Goal: Complete application form: Complete application form

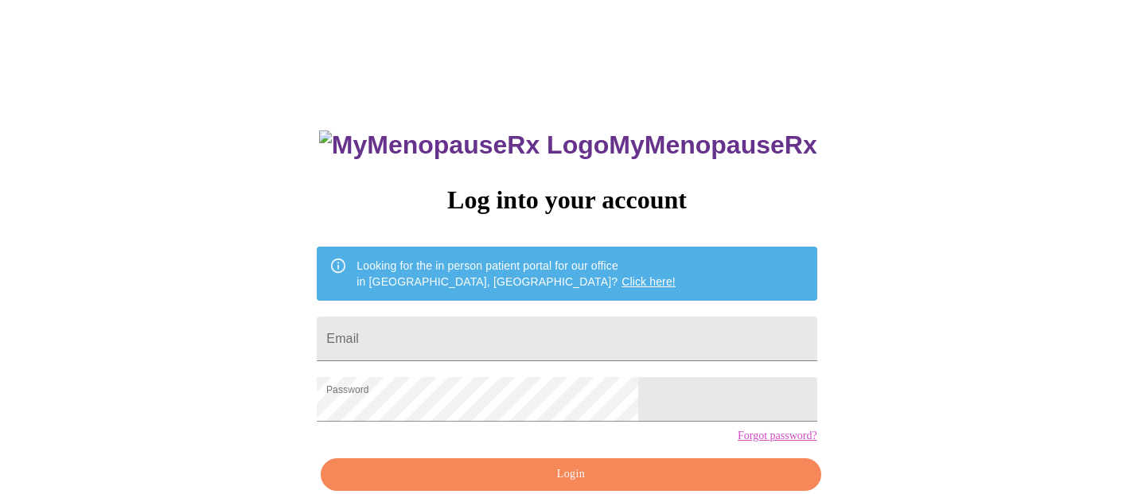
scroll to position [80, 0]
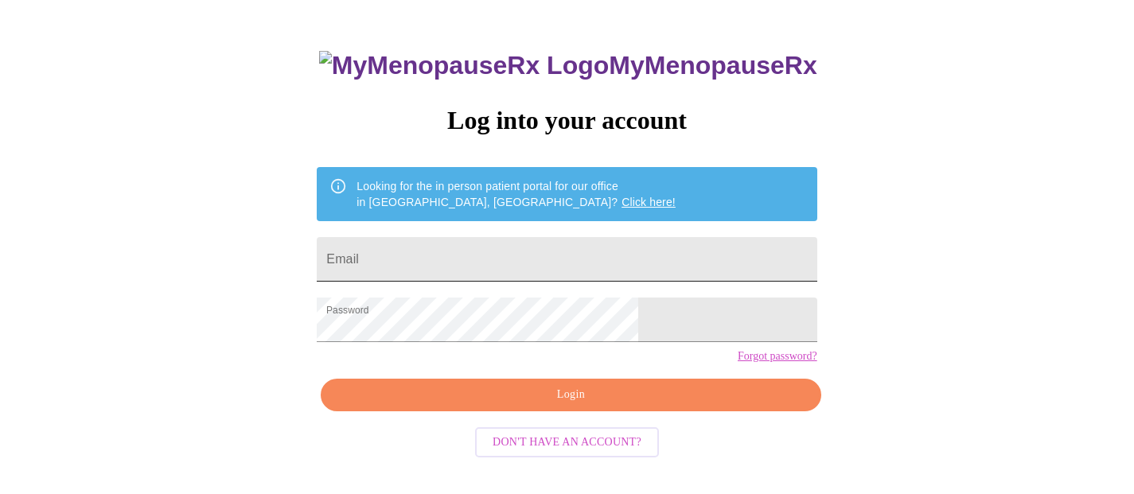
click at [467, 243] on input "Email" at bounding box center [567, 259] width 500 height 45
type input "[EMAIL_ADDRESS][DOMAIN_NAME]"
click at [524, 405] on span "Login" at bounding box center [570, 395] width 463 height 20
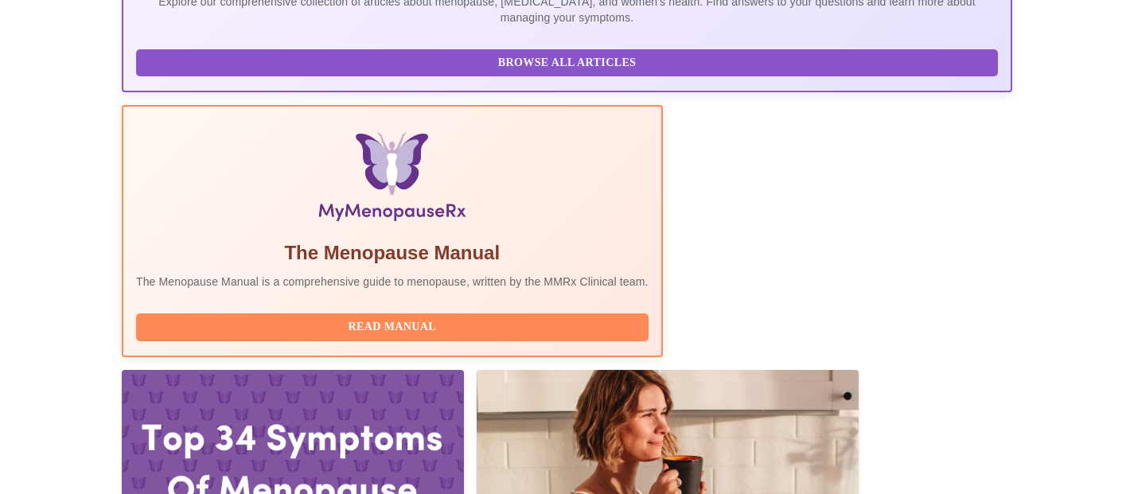
scroll to position [436, 0]
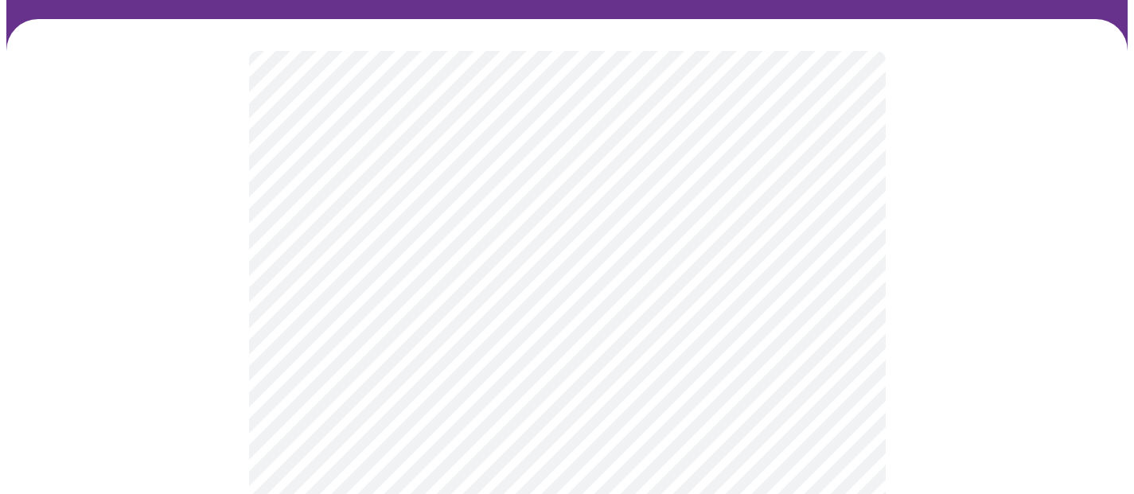
scroll to position [101, 0]
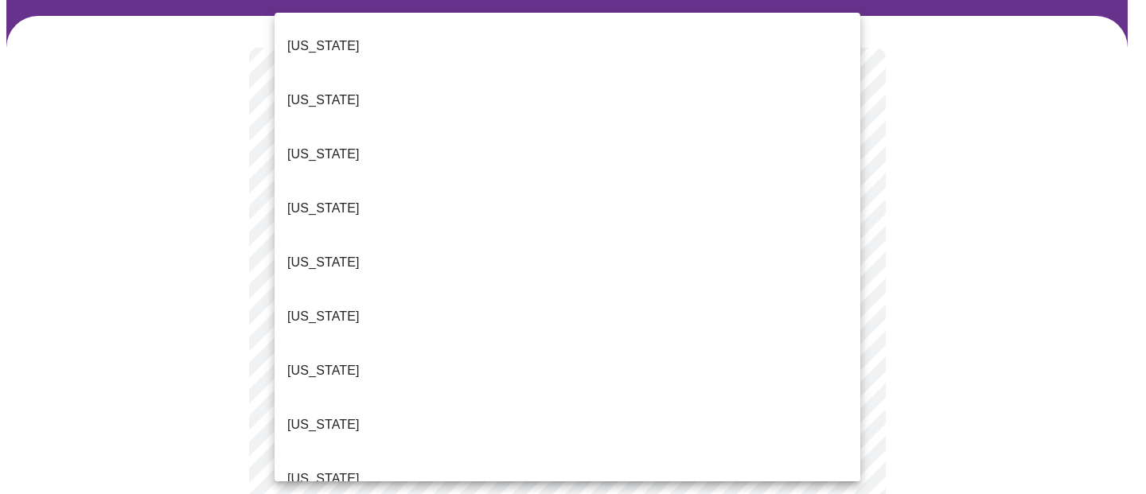
click at [430, 452] on li "[US_STATE]" at bounding box center [567, 479] width 586 height 54
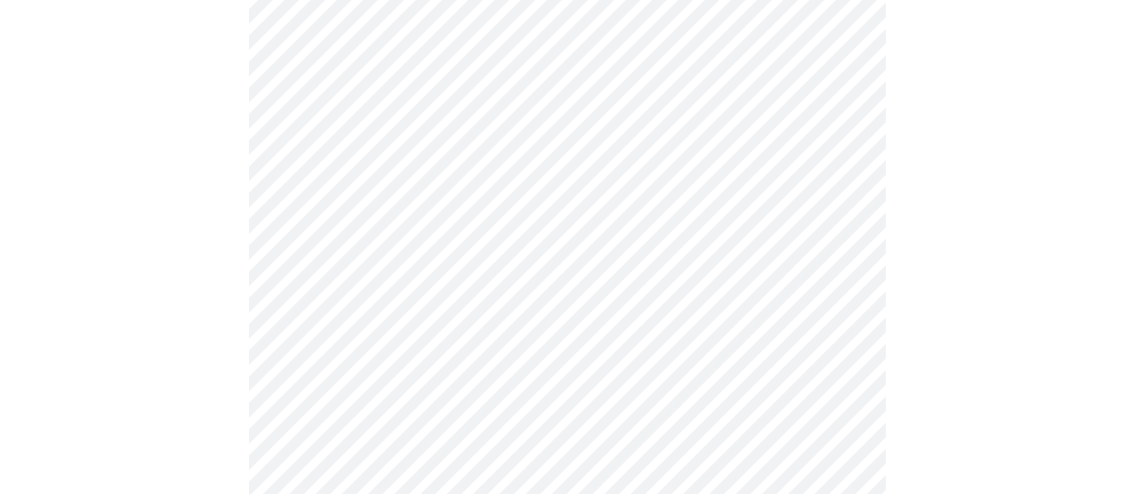
scroll to position [237, 0]
click at [473, 243] on body "MyMenopauseRx Appointments Messaging Labs 2 Uploads Medications Community Refer…" at bounding box center [566, 491] width 1121 height 1444
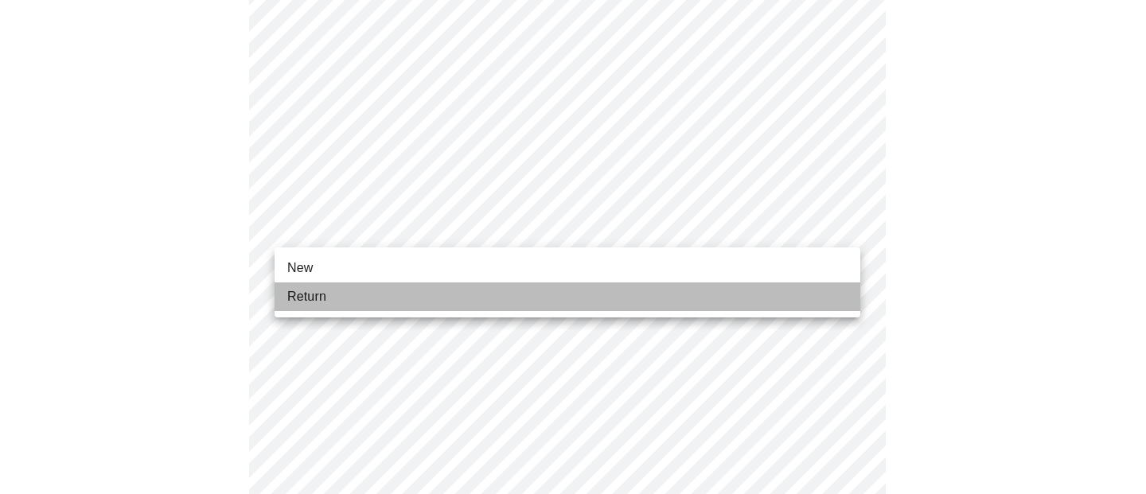
click at [456, 300] on li "Return" at bounding box center [567, 296] width 586 height 29
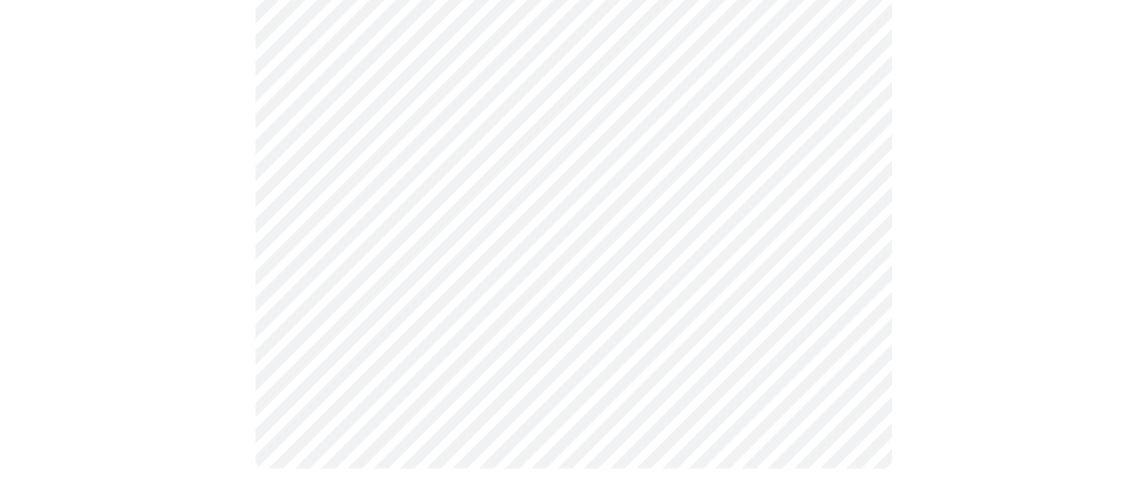
scroll to position [0, 0]
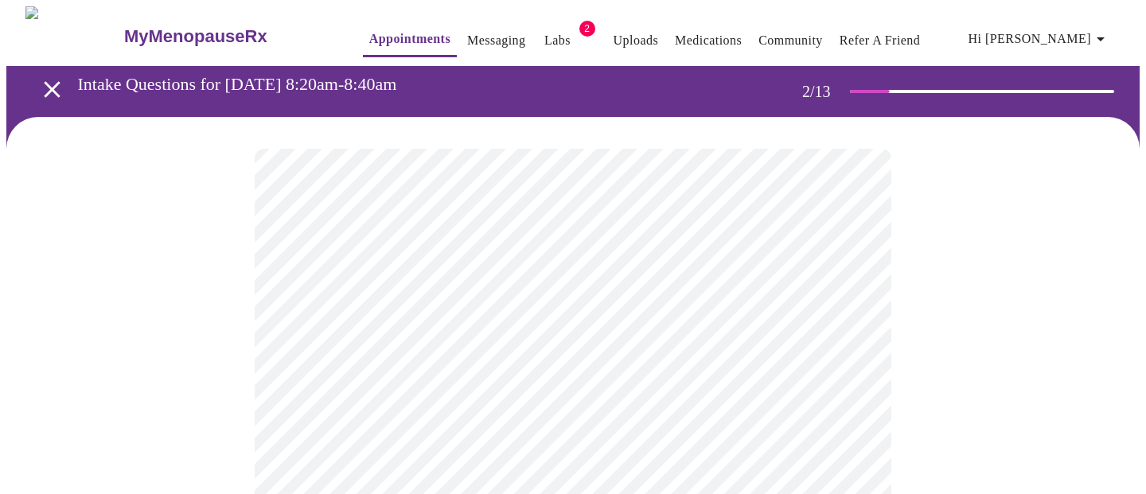
click at [492, 325] on body "MyMenopauseRx Appointments Messaging Labs 2 Uploads Medications Community Refer…" at bounding box center [572, 484] width 1133 height 956
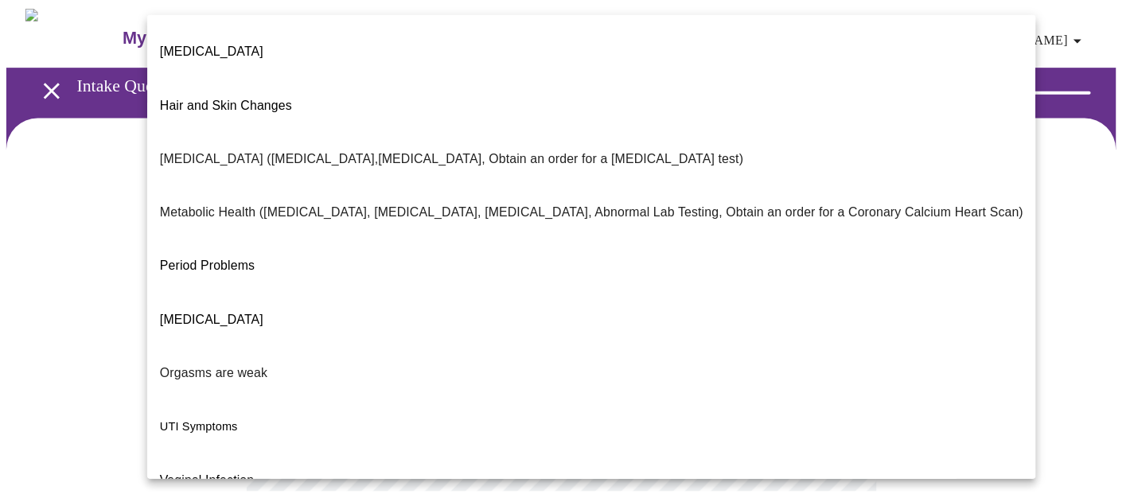
scroll to position [330, 0]
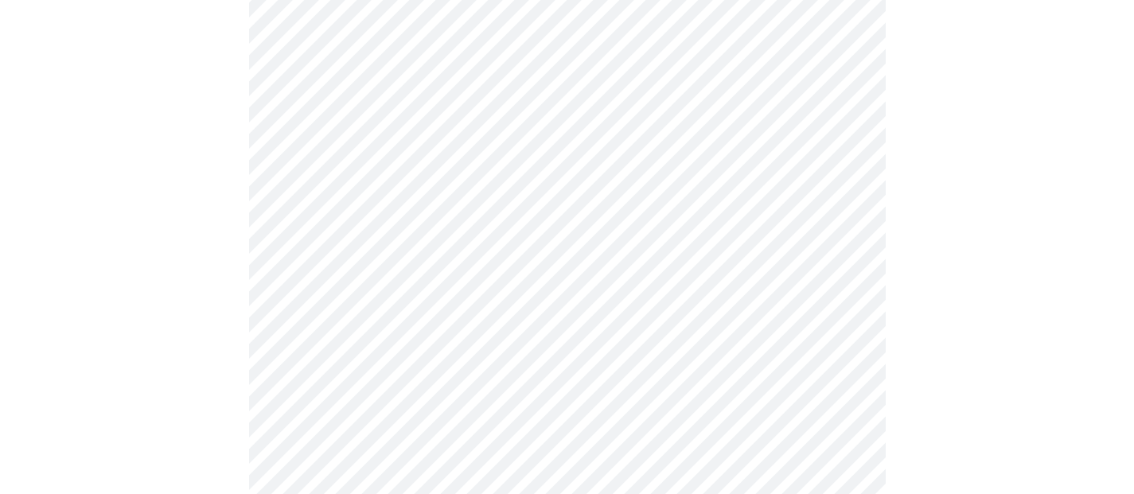
scroll to position [255, 0]
click at [610, 237] on body "MyMenopauseRx Appointments Messaging Labs 2 Uploads Medications Community Refer…" at bounding box center [566, 225] width 1121 height 947
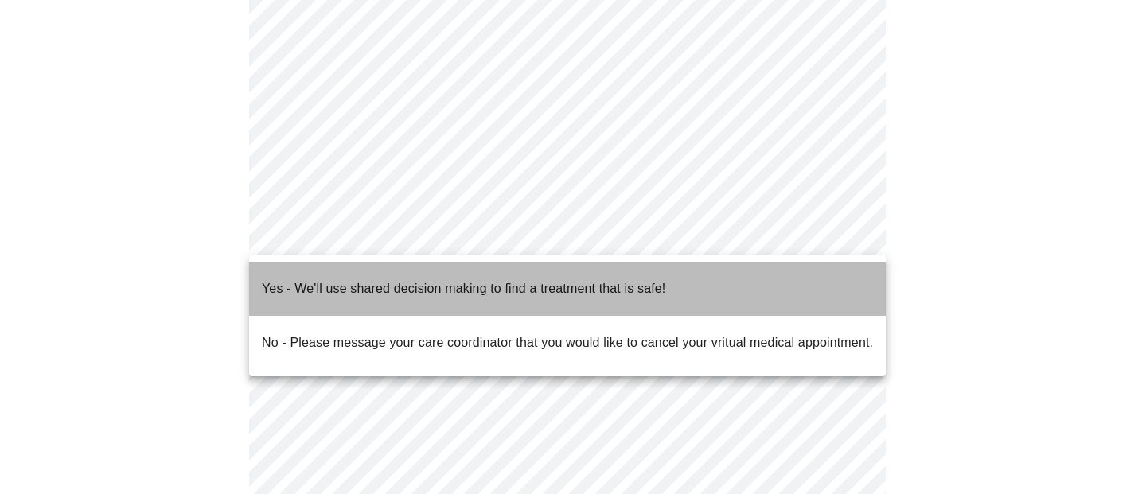
click at [612, 290] on span "Yes - We'll use shared decision making to find a treatment that is safe!" at bounding box center [463, 289] width 403 height 45
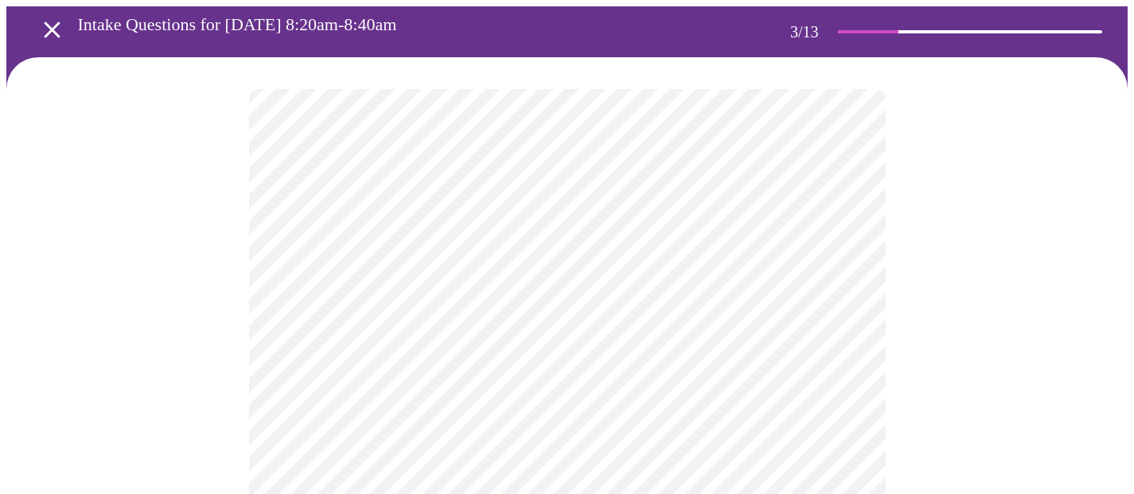
scroll to position [99, 0]
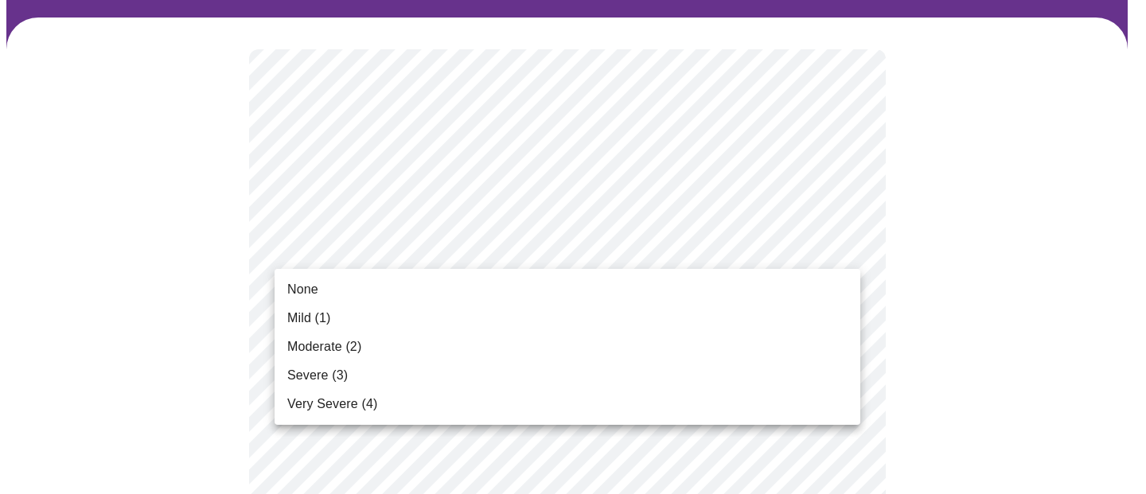
click at [686, 317] on li "Mild (1)" at bounding box center [567, 318] width 586 height 29
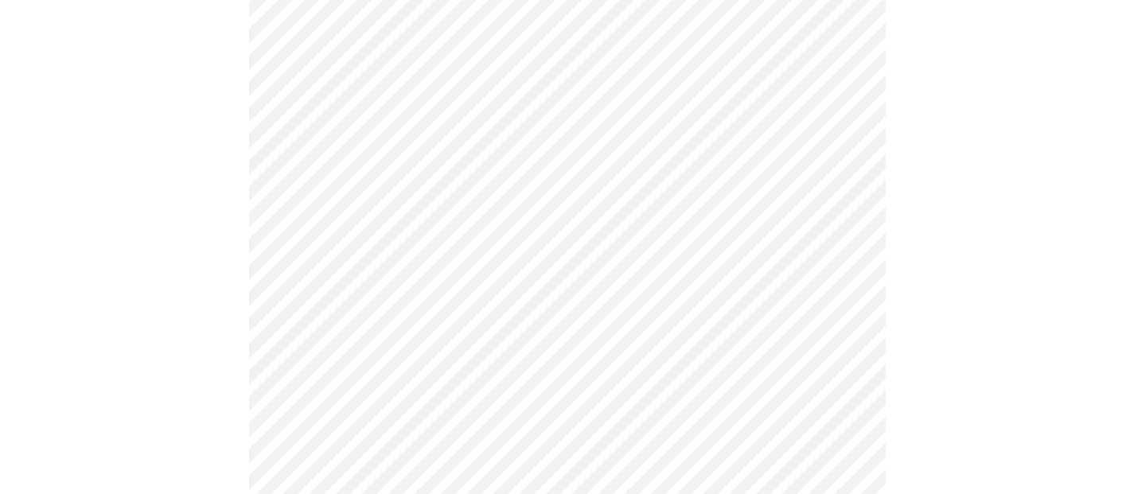
scroll to position [348, 0]
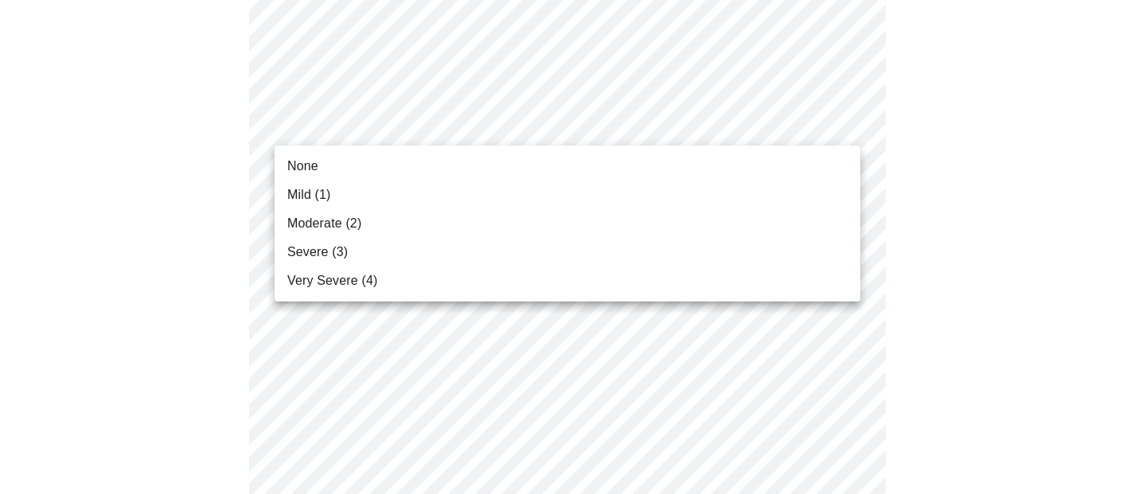
click at [613, 164] on li "None" at bounding box center [567, 166] width 586 height 29
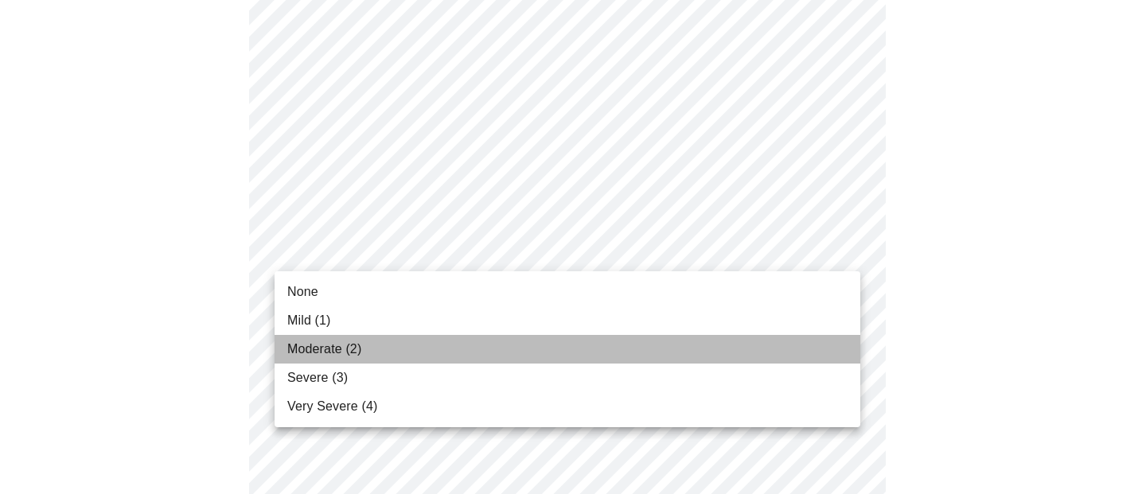
click at [596, 349] on li "Moderate (2)" at bounding box center [567, 349] width 586 height 29
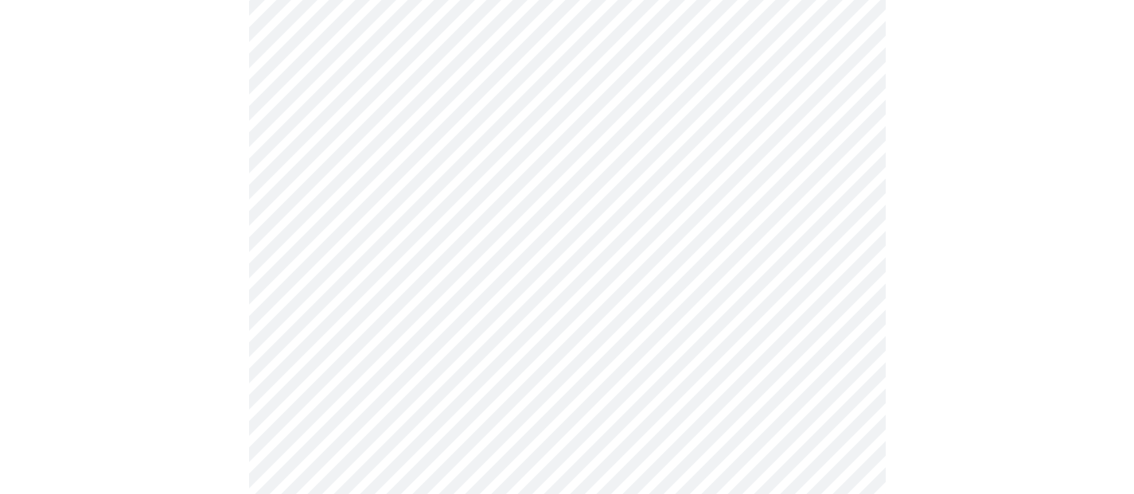
scroll to position [484, 0]
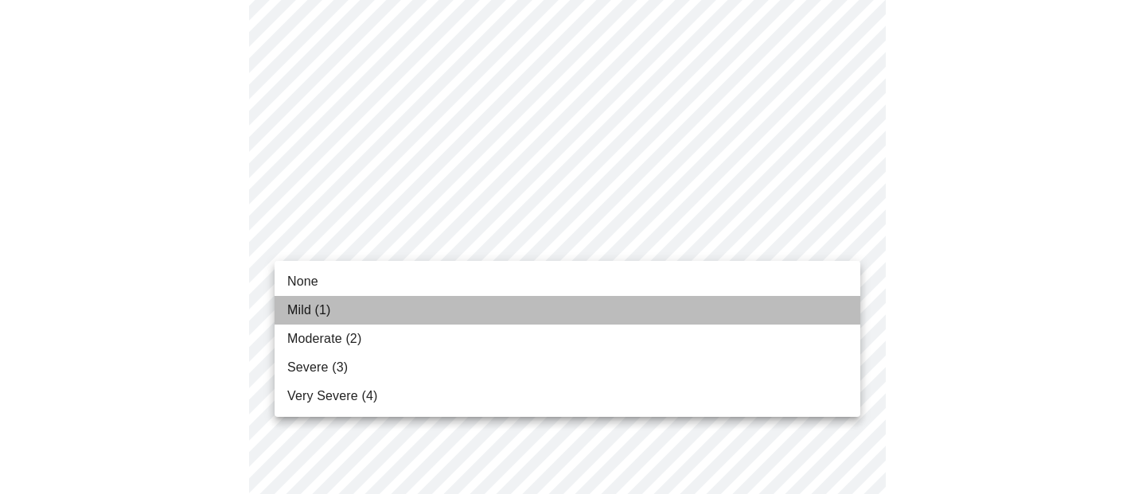
click at [566, 304] on li "Mild (1)" at bounding box center [567, 310] width 586 height 29
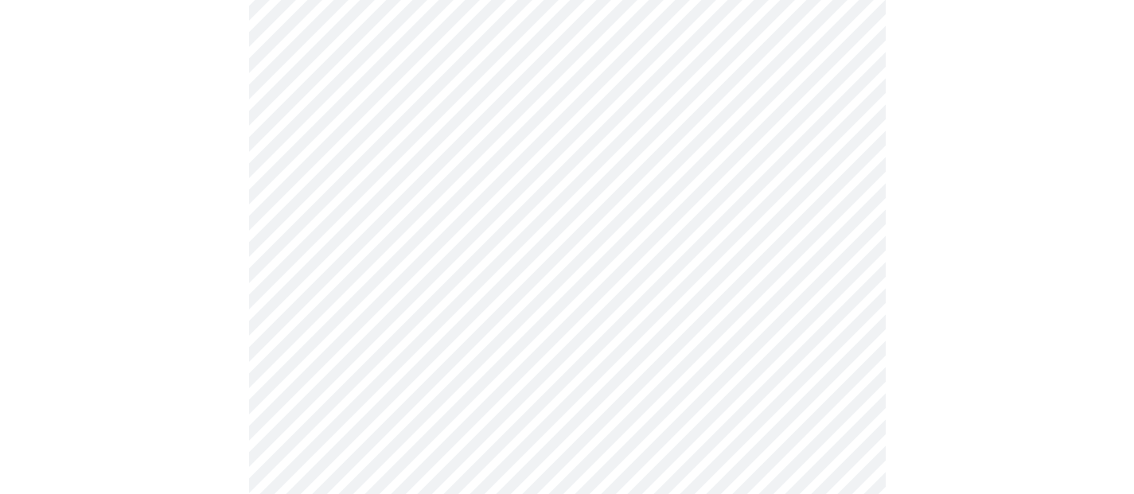
scroll to position [755, 0]
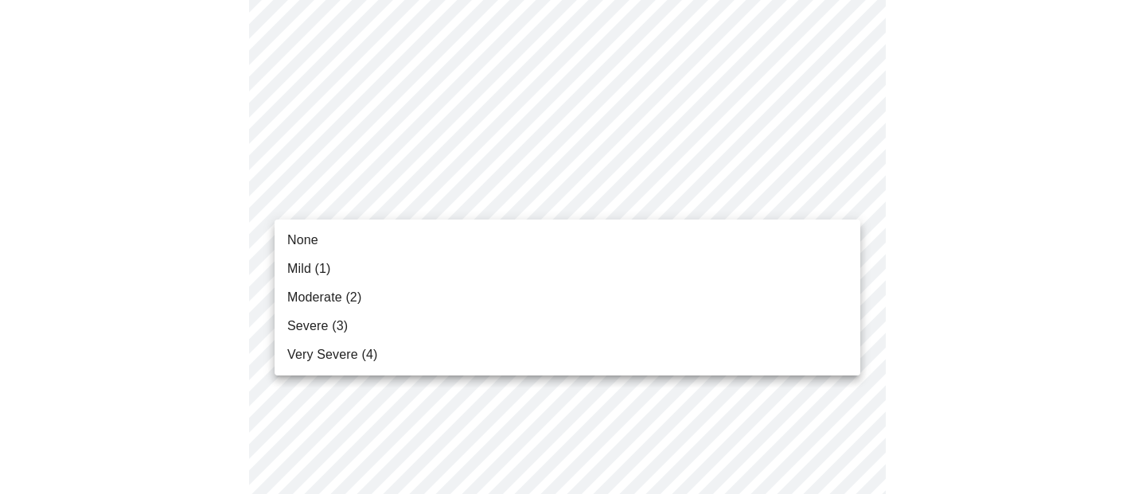
click at [575, 203] on body "MyMenopauseRx Appointments Messaging Labs 2 Uploads Medications Community Refer…" at bounding box center [572, 264] width 1133 height 2027
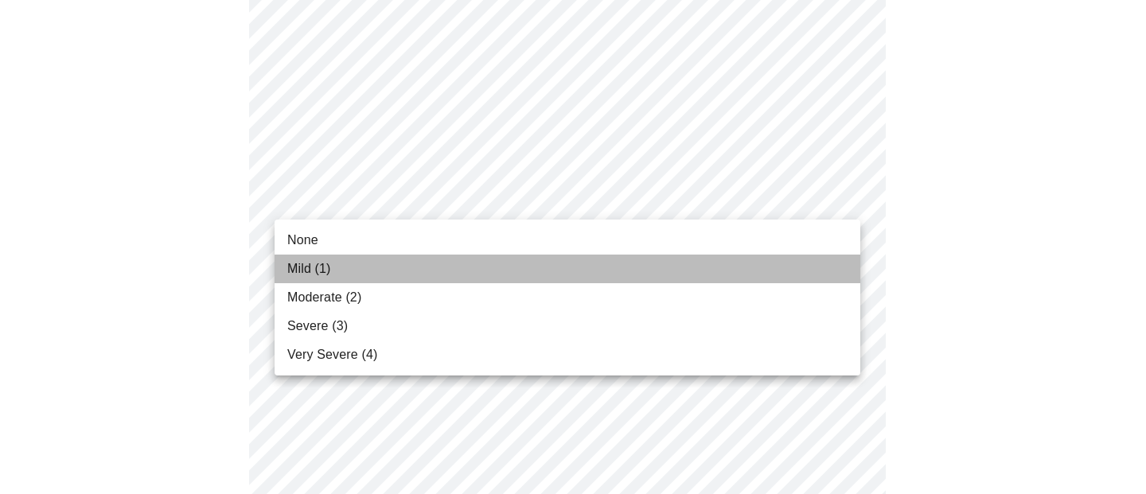
click at [564, 276] on li "Mild (1)" at bounding box center [567, 269] width 586 height 29
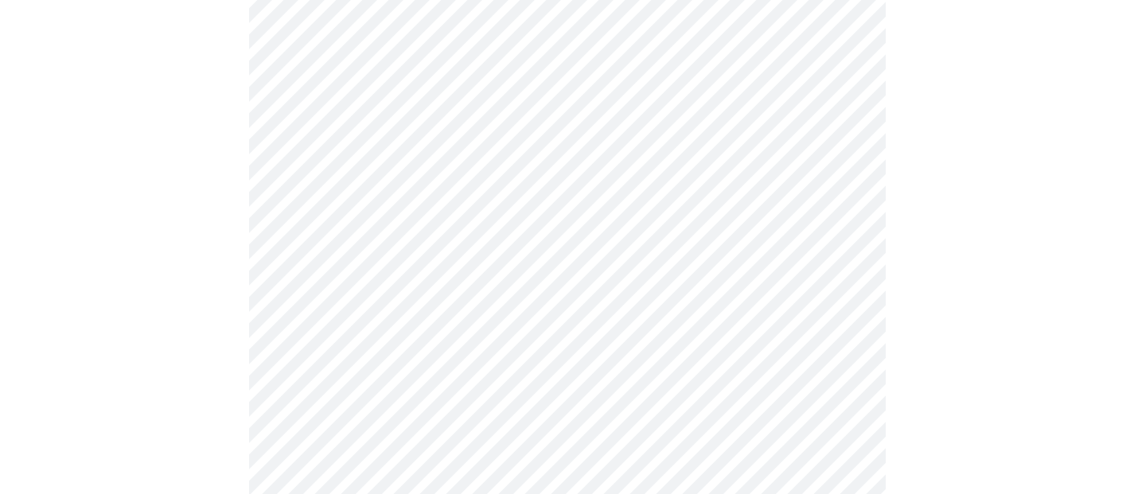
scroll to position [991, 0]
click at [553, 102] on body "MyMenopauseRx Appointments Messaging Labs 2 Uploads Medications Community Refer…" at bounding box center [566, 17] width 1121 height 2005
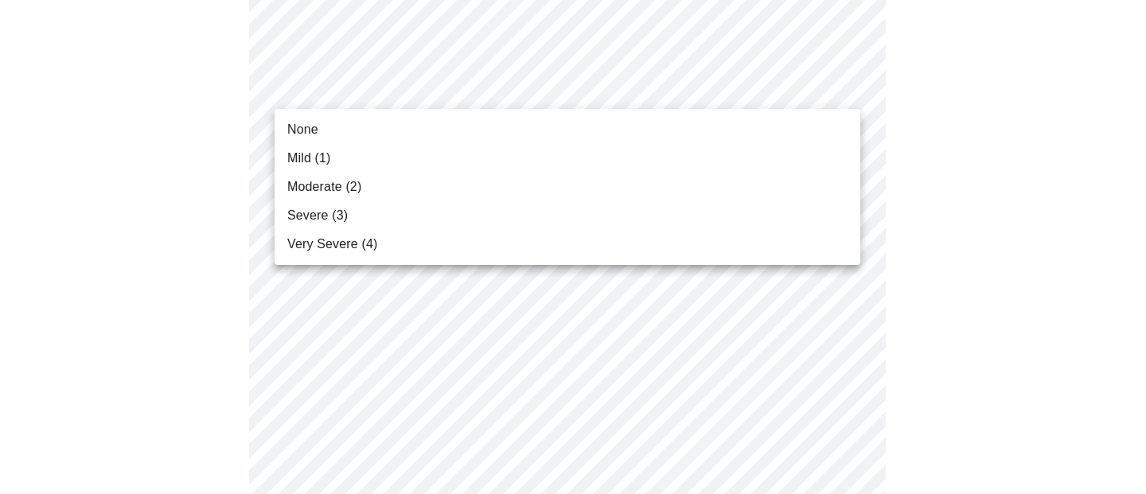
click at [544, 135] on li "None" at bounding box center [567, 129] width 586 height 29
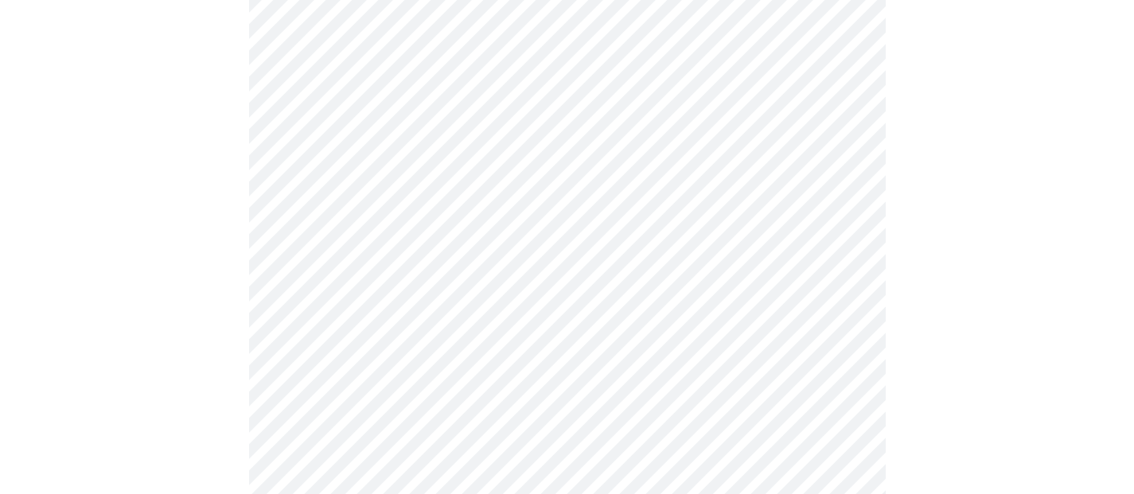
click at [553, 211] on body "MyMenopauseRx Appointments Messaging Labs 2 Uploads Medications Community Refer…" at bounding box center [566, 6] width 1121 height 1983
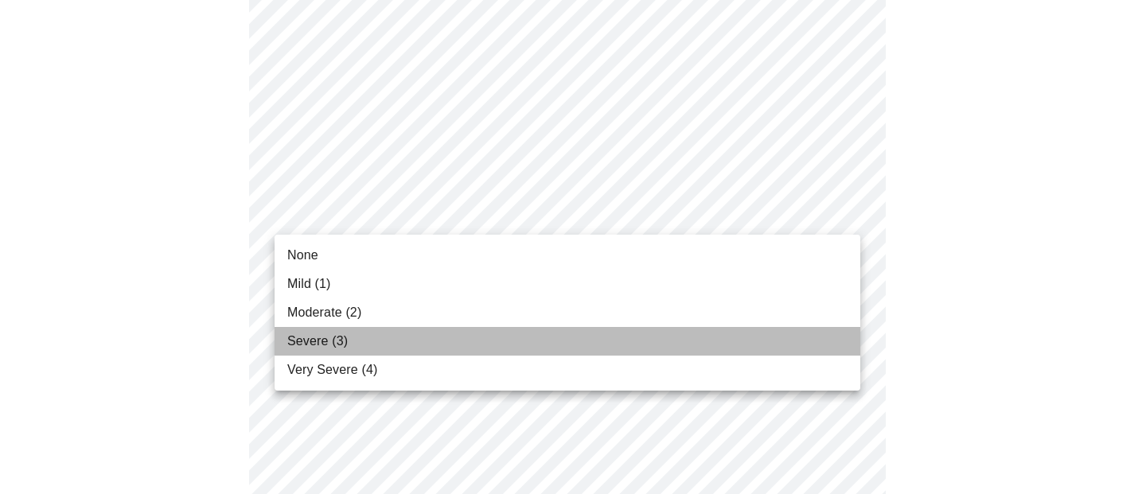
drag, startPoint x: 539, startPoint y: 335, endPoint x: 542, endPoint y: 317, distance: 17.8
click at [539, 335] on li "Severe (3)" at bounding box center [567, 341] width 586 height 29
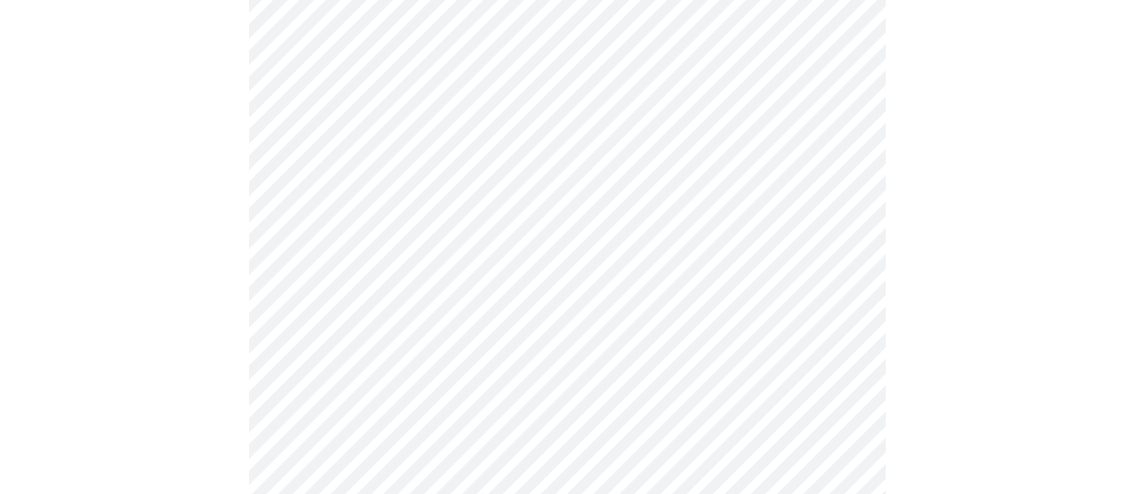
scroll to position [1265, 0]
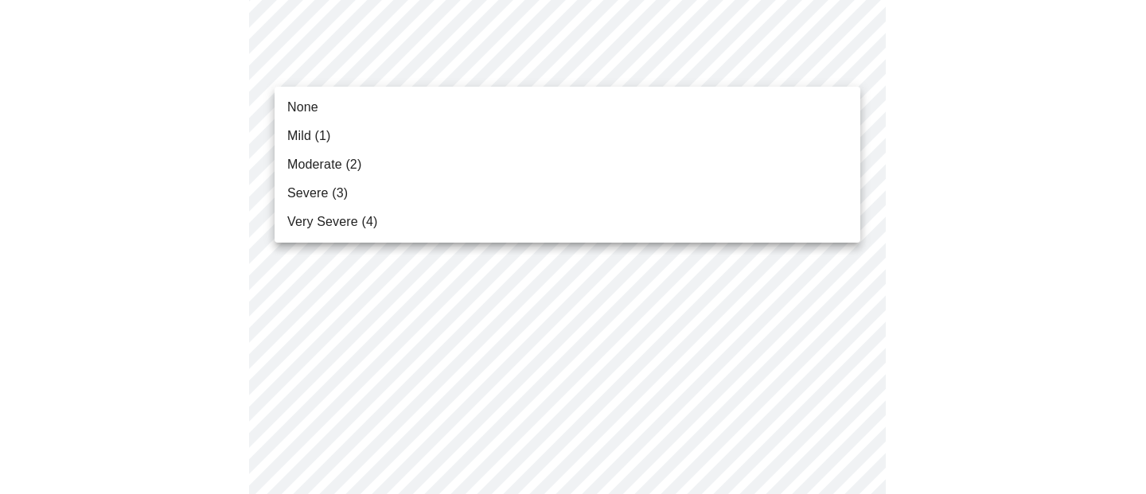
click at [540, 96] on li "None" at bounding box center [567, 107] width 586 height 29
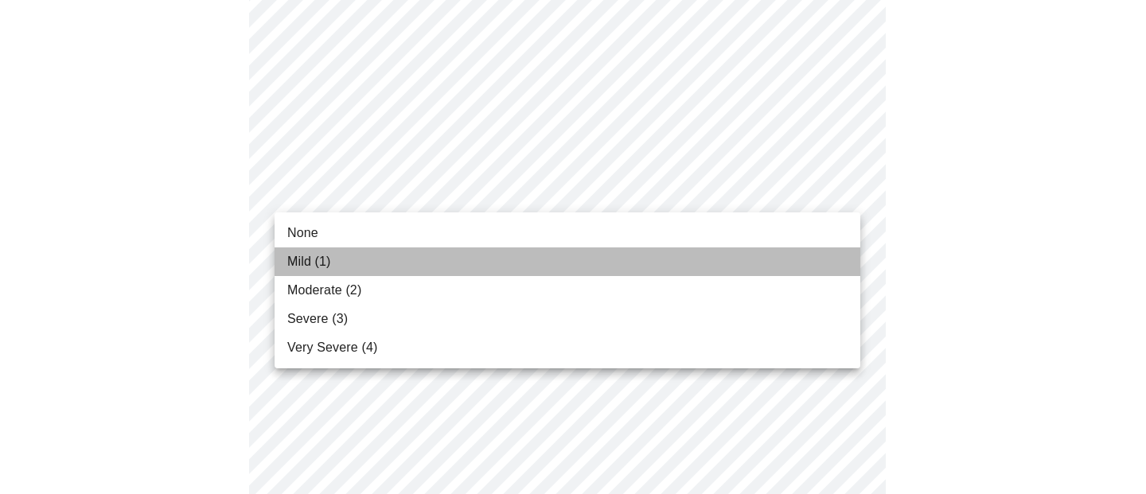
click at [530, 253] on li "Mild (1)" at bounding box center [567, 261] width 586 height 29
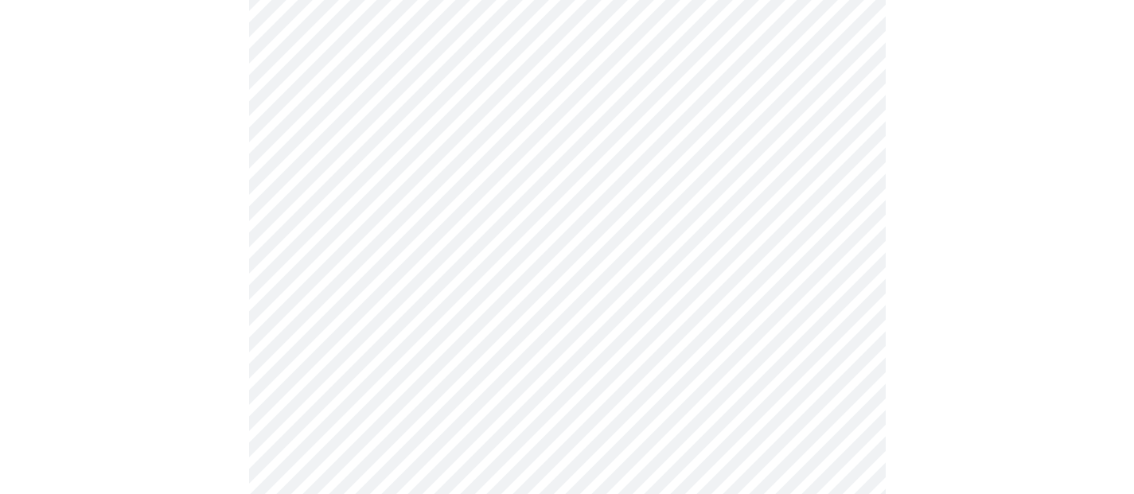
scroll to position [1377, 0]
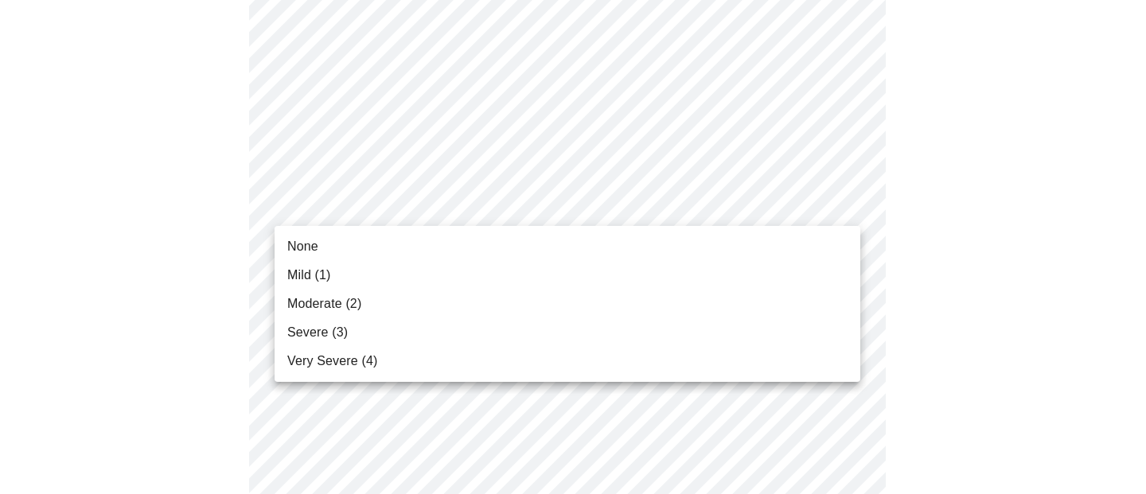
click at [531, 261] on li "Mild (1)" at bounding box center [567, 275] width 586 height 29
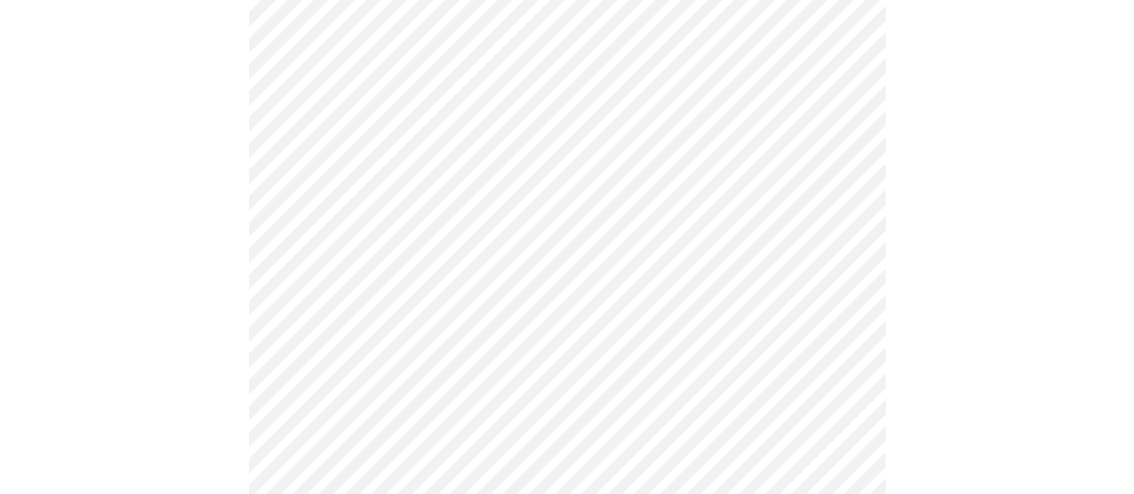
scroll to position [509, 0]
click at [575, 312] on body "MyMenopauseRx Appointments Messaging Labs 2 Uploads Medications Community Refer…" at bounding box center [566, 443] width 1121 height 1893
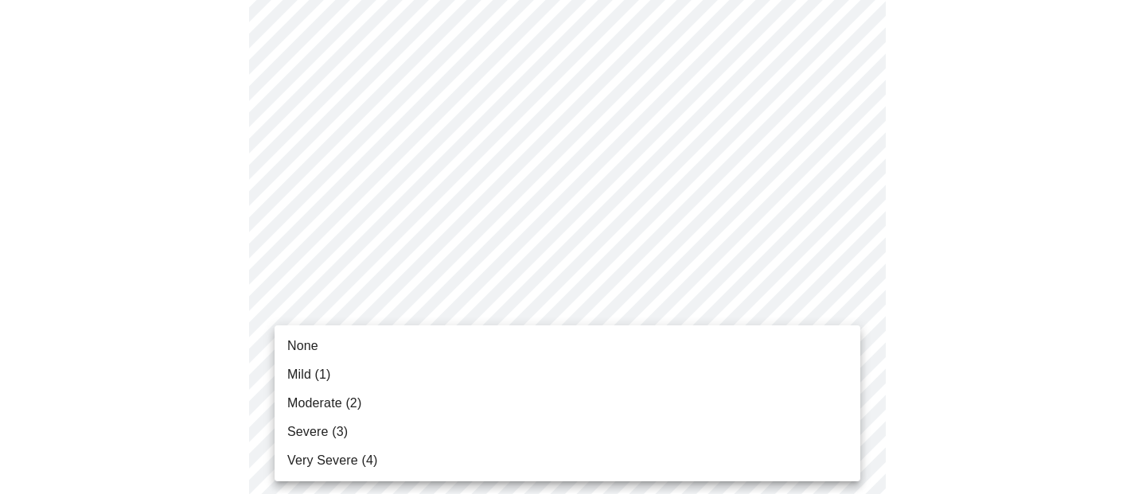
click at [531, 343] on li "None" at bounding box center [567, 346] width 586 height 29
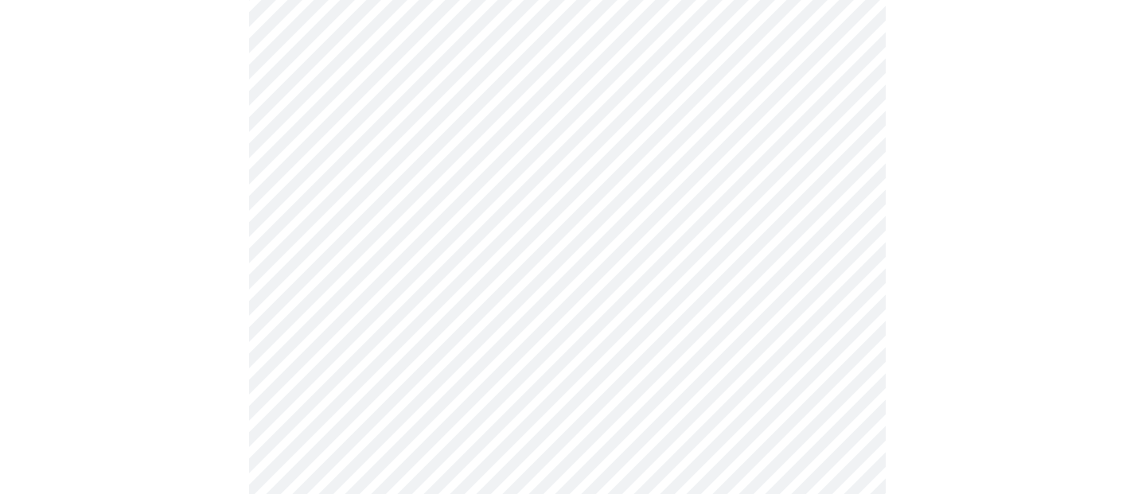
scroll to position [718, 0]
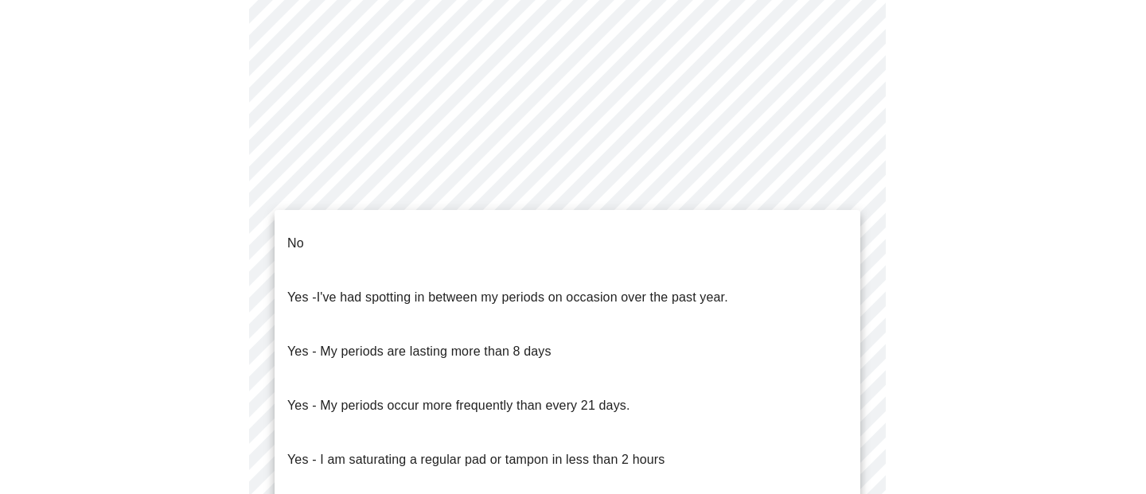
click at [454, 193] on body "MyMenopauseRx Appointments Messaging Labs 2 Uploads Medications Community Refer…" at bounding box center [572, 42] width 1133 height 1506
click at [443, 248] on li "No" at bounding box center [567, 243] width 586 height 54
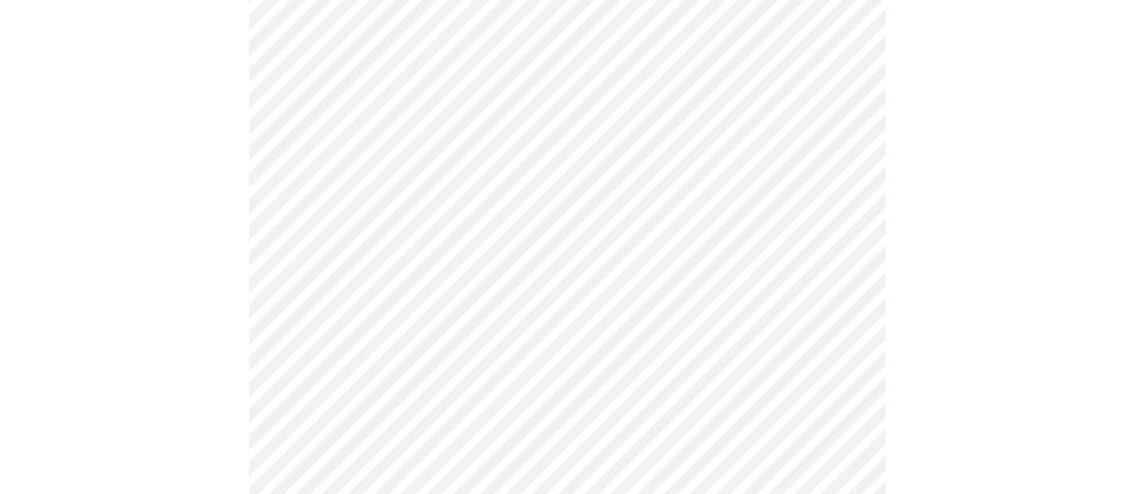
scroll to position [922, 0]
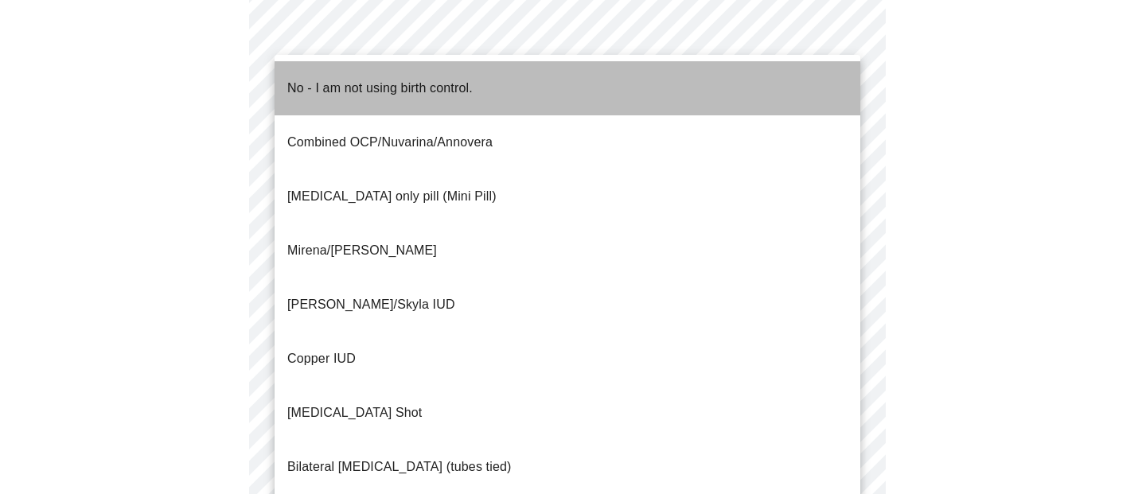
click at [420, 79] on p "No - I am not using birth control." at bounding box center [379, 88] width 185 height 19
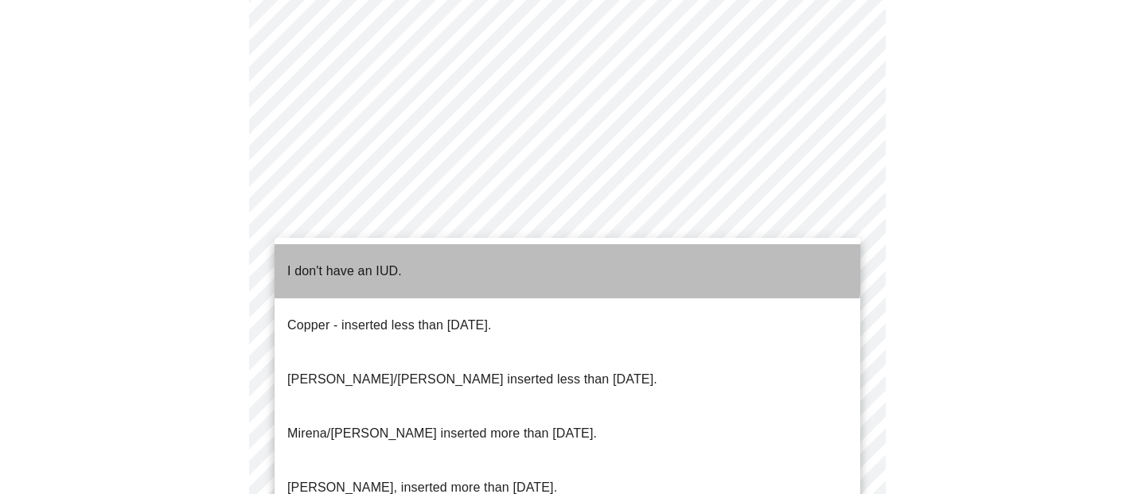
click at [413, 255] on li "I don't have an IUD." at bounding box center [567, 271] width 586 height 54
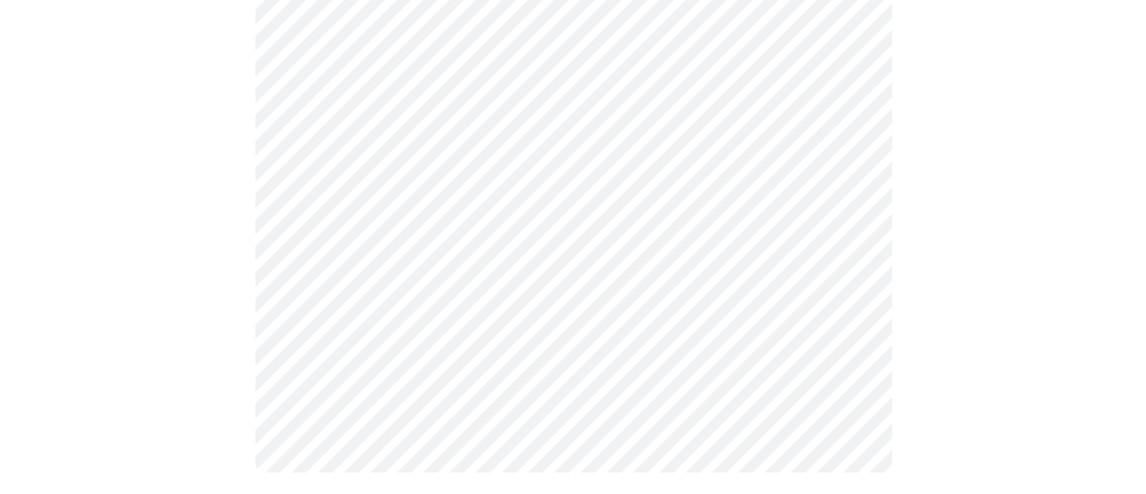
scroll to position [983, 0]
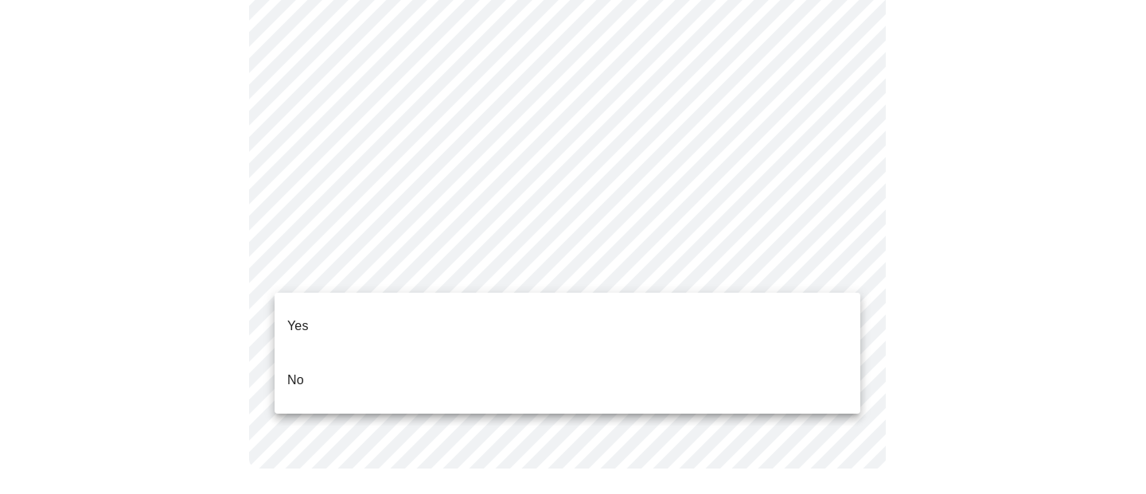
click at [413, 297] on ul "Yes No" at bounding box center [567, 353] width 586 height 121
click at [412, 307] on li "Yes" at bounding box center [567, 326] width 586 height 54
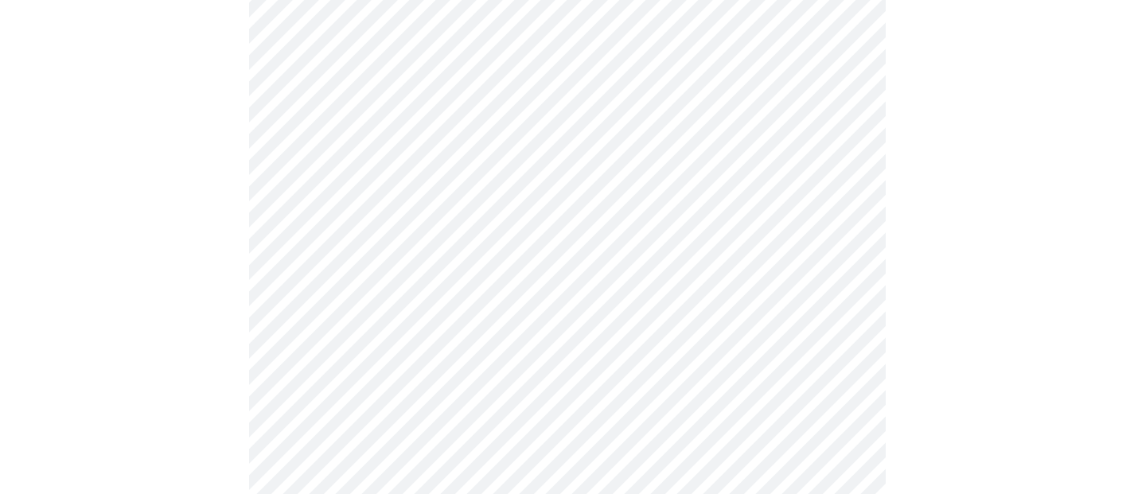
scroll to position [4069, 0]
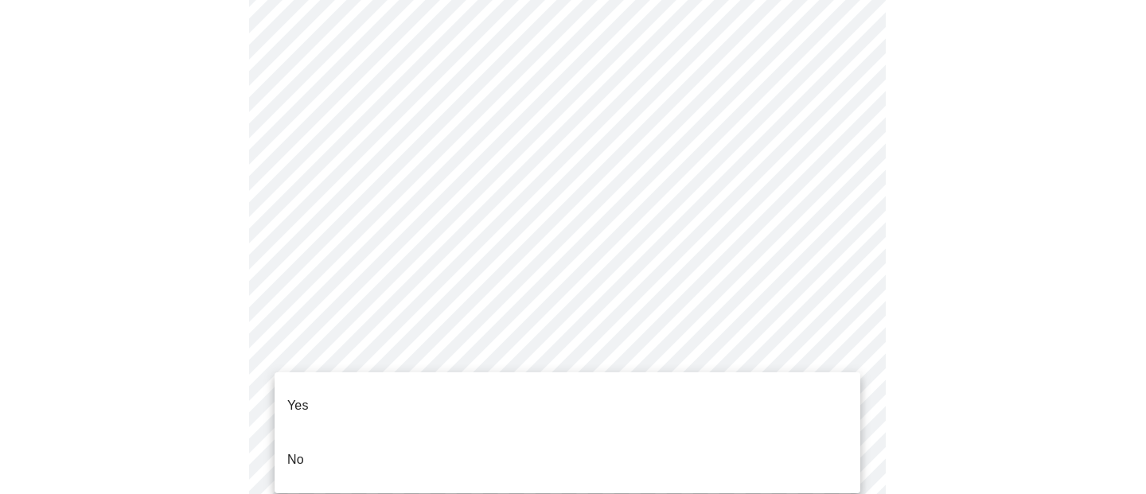
click at [430, 433] on li "No" at bounding box center [567, 460] width 586 height 54
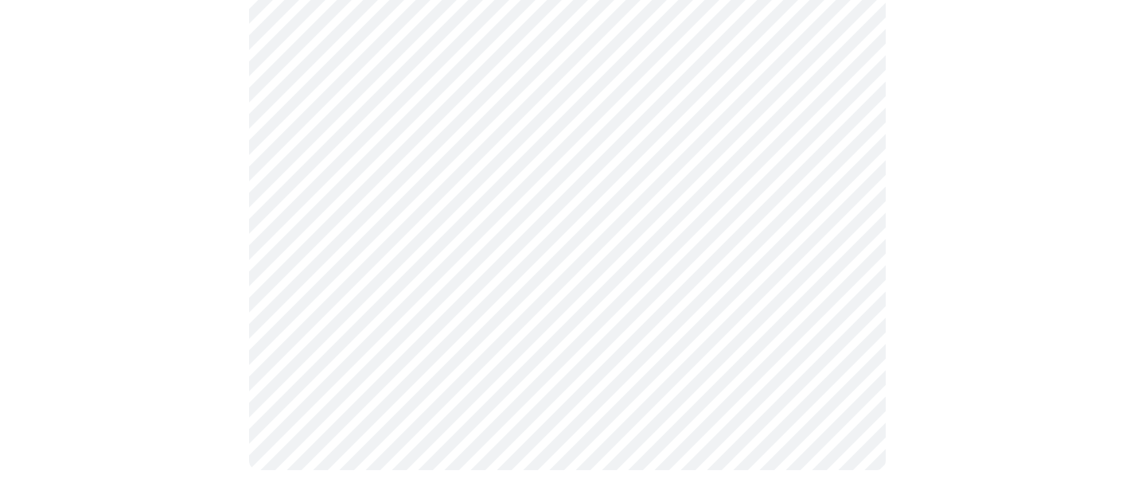
scroll to position [850, 0]
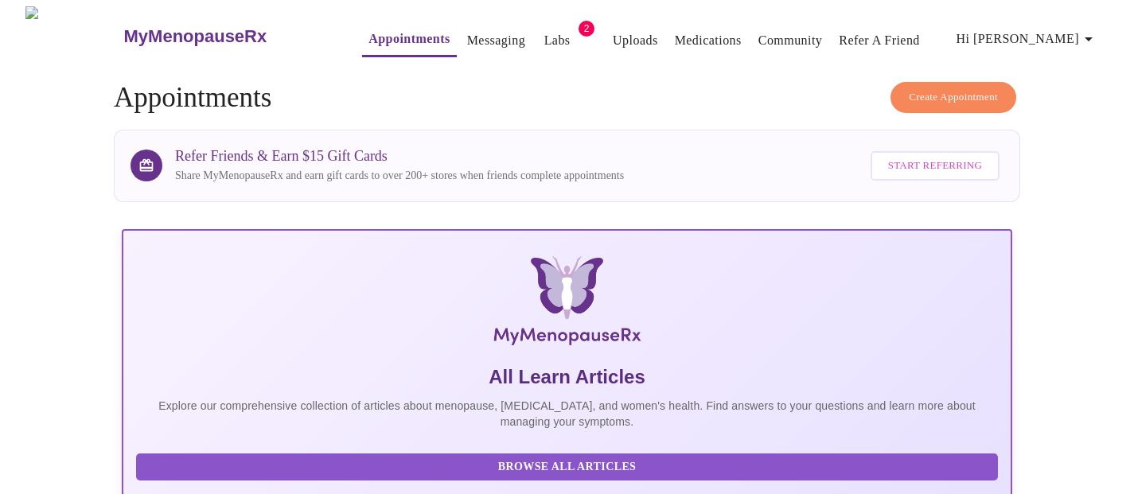
click at [1077, 28] on span "Hi [PERSON_NAME]" at bounding box center [1027, 39] width 142 height 22
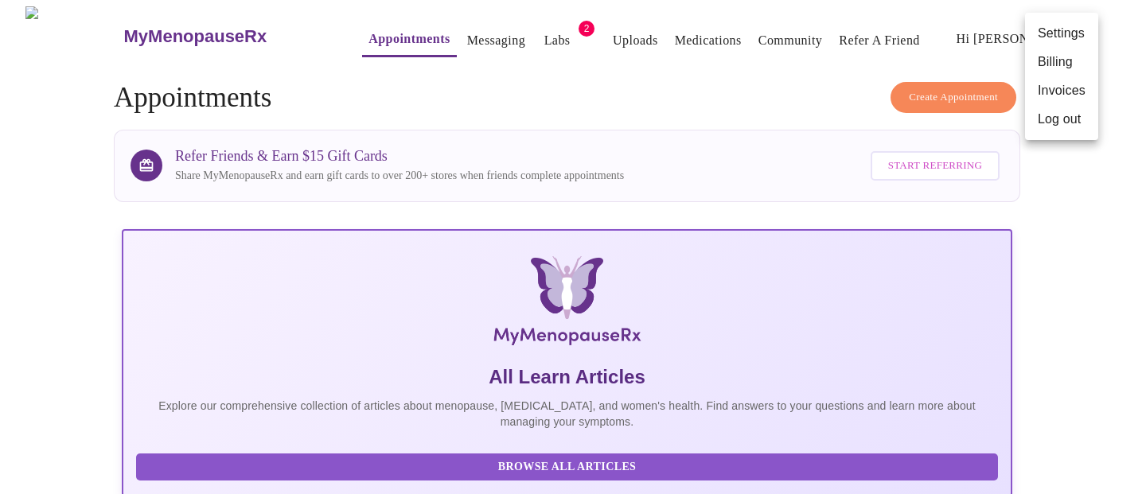
click at [1054, 115] on li "Log out" at bounding box center [1061, 119] width 73 height 29
